Goal: Find specific page/section: Find specific page/section

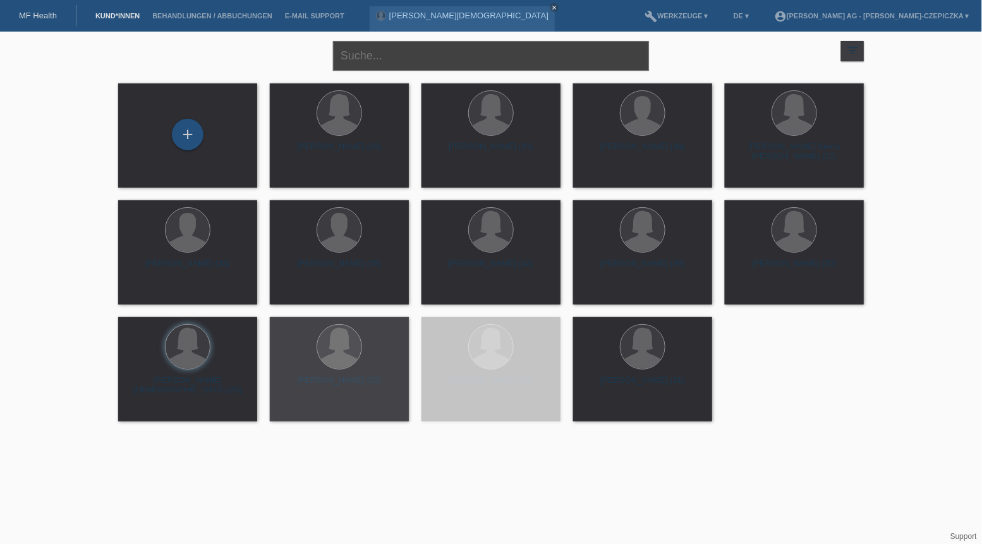
click at [415, 54] on input "text" at bounding box center [491, 56] width 316 height 30
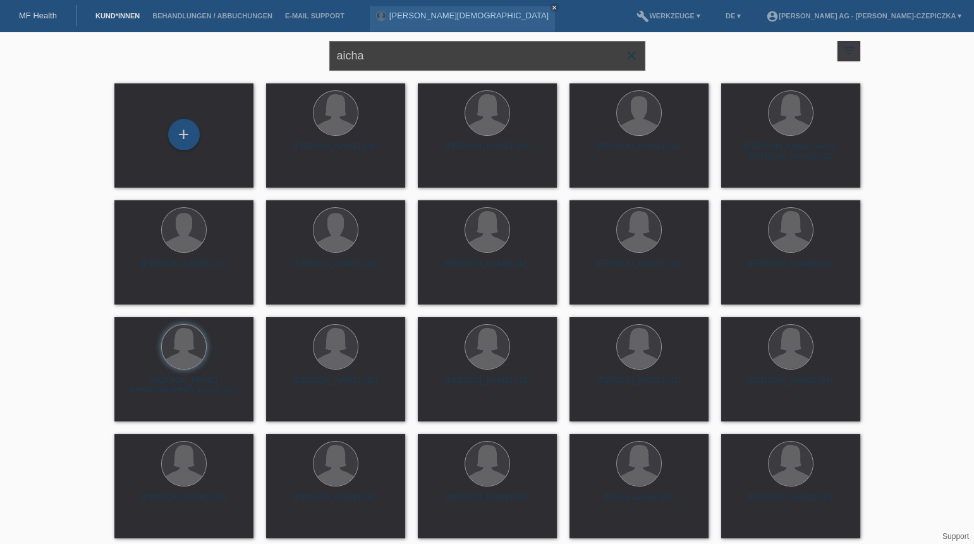
type input "aicha"
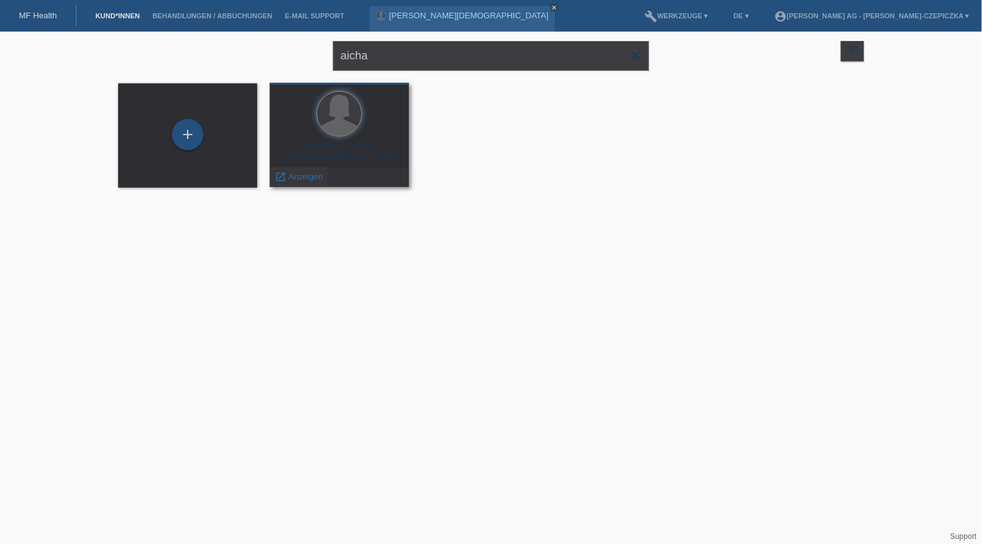
click at [303, 179] on span "Anzeigen" at bounding box center [306, 176] width 34 height 9
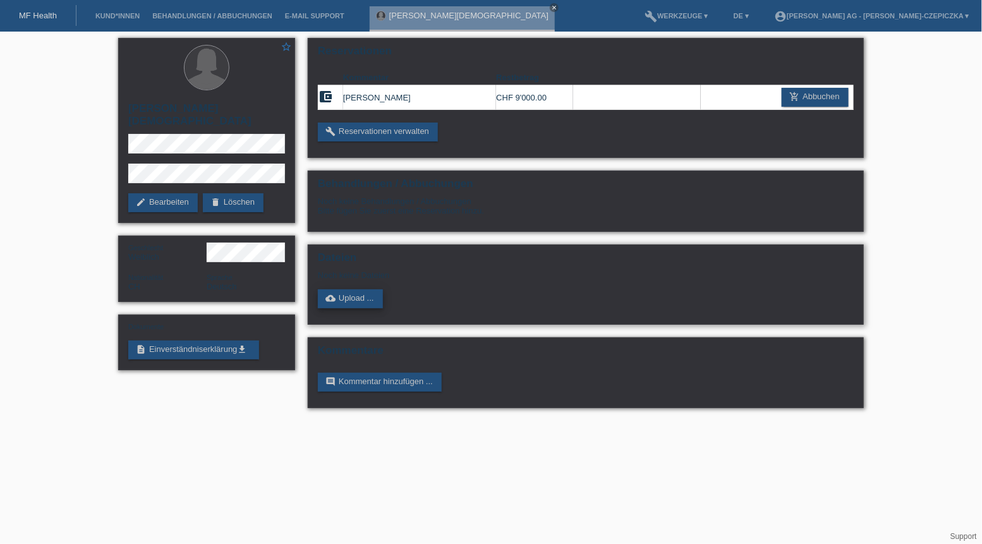
click at [337, 301] on link "cloud_upload Upload ..." at bounding box center [350, 298] width 65 height 19
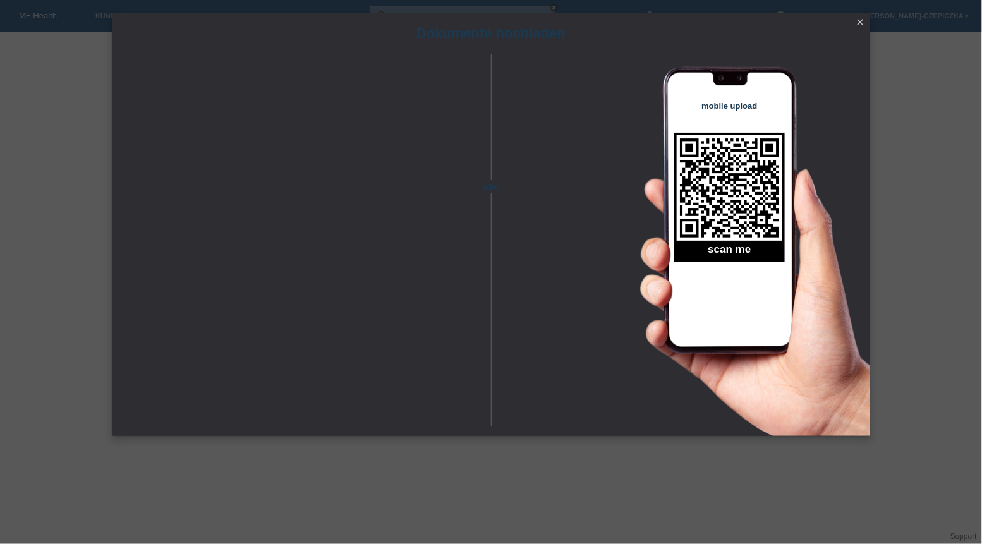
click at [864, 23] on icon "close" at bounding box center [860, 22] width 10 height 10
